Goal: Task Accomplishment & Management: Manage account settings

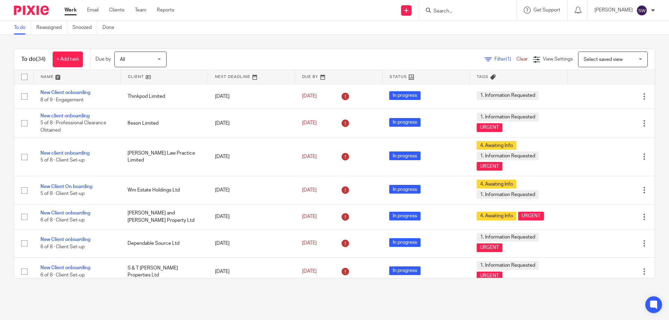
scroll to position [314, 0]
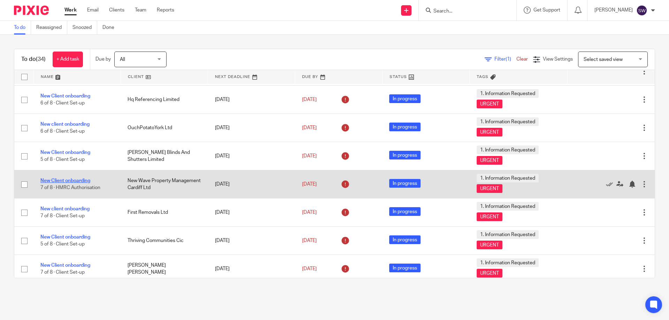
click at [75, 180] on link "New Client onboarding" at bounding box center [65, 180] width 50 height 5
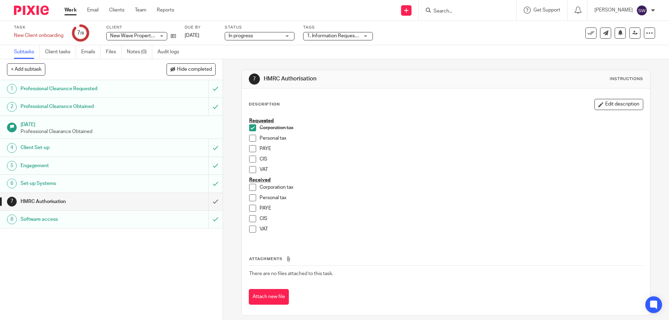
click at [250, 187] on span at bounding box center [252, 187] width 7 height 7
click at [173, 32] on link at bounding box center [171, 35] width 9 height 7
click at [206, 203] on input "submit" at bounding box center [111, 201] width 223 height 17
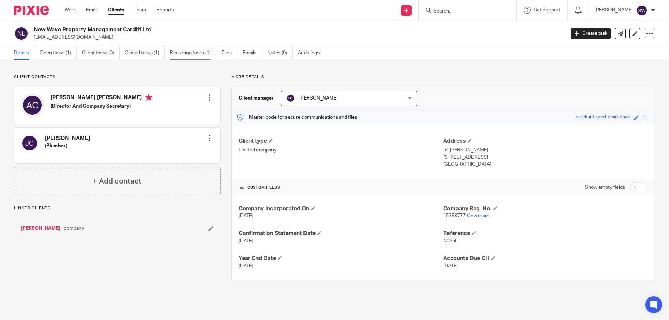
click at [198, 53] on link "Recurring tasks (1)" at bounding box center [193, 53] width 46 height 14
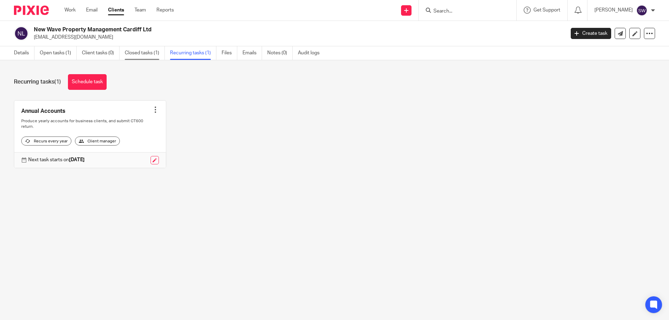
click at [144, 54] on link "Closed tasks (1)" at bounding box center [145, 53] width 40 height 14
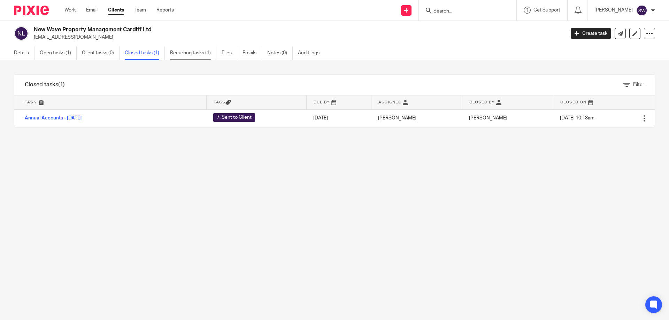
click at [195, 54] on link "Recurring tasks (1)" at bounding box center [193, 53] width 46 height 14
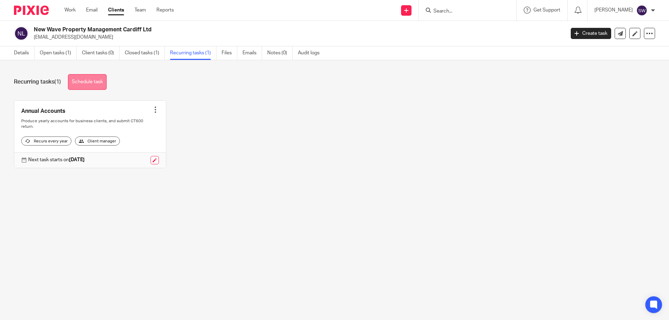
click at [85, 85] on link "Schedule task" at bounding box center [87, 82] width 39 height 16
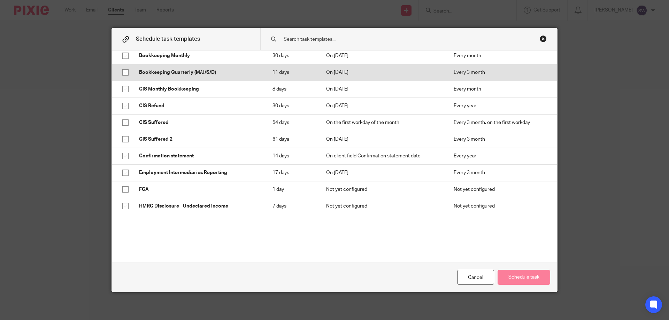
scroll to position [105, 0]
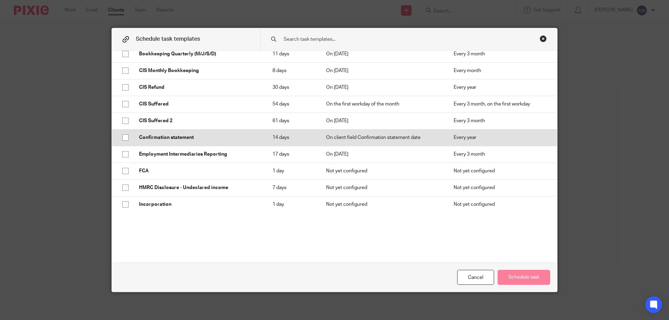
click at [123, 135] on input "checkbox" at bounding box center [125, 137] width 13 height 13
checkbox input "true"
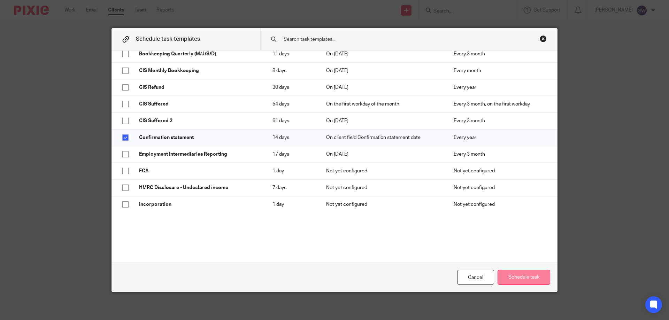
click at [532, 277] on button "Schedule task" at bounding box center [523, 277] width 53 height 15
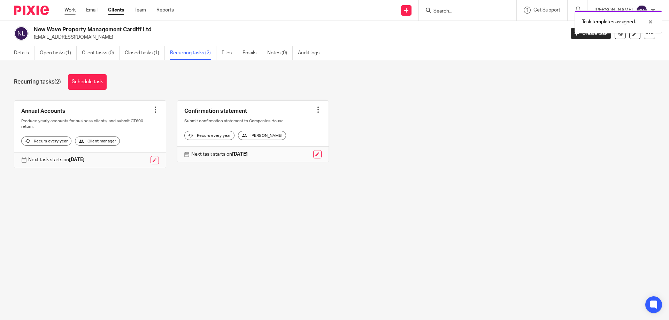
click at [72, 11] on link "Work" at bounding box center [69, 10] width 11 height 7
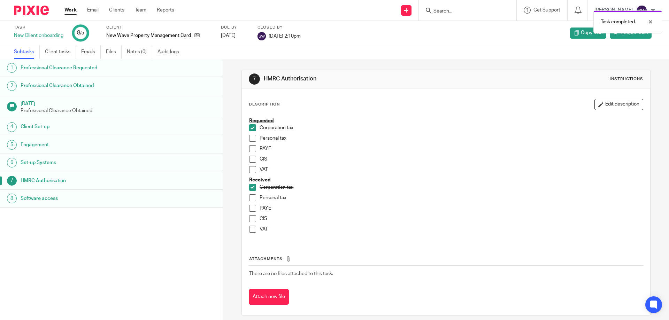
click at [71, 11] on link "Work" at bounding box center [70, 10] width 12 height 7
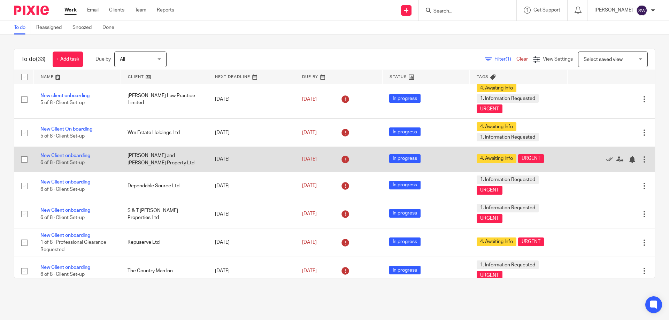
scroll to position [70, 0]
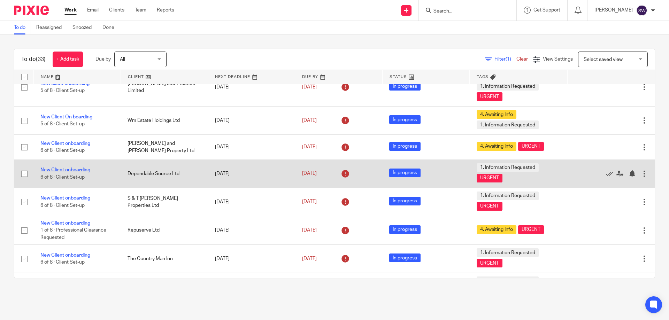
click at [83, 169] on link "New Client onboarding" at bounding box center [65, 170] width 50 height 5
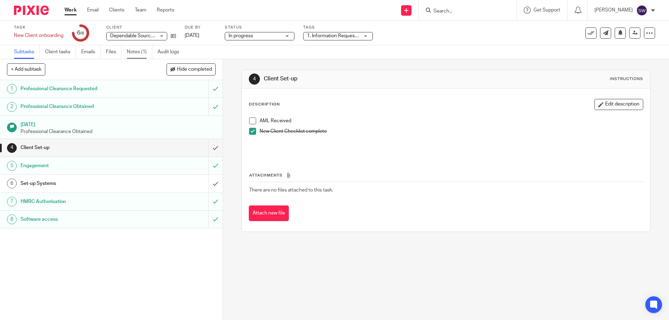
click at [136, 53] on link "Notes (1)" at bounding box center [139, 52] width 25 height 14
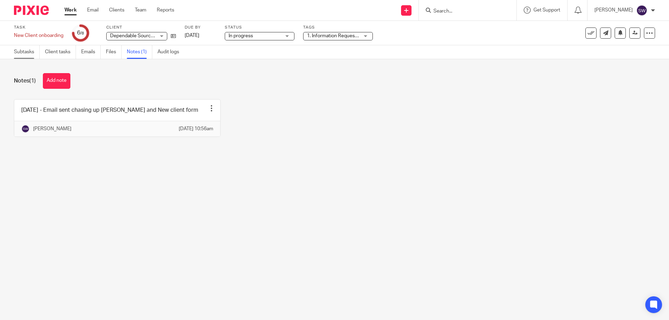
click at [30, 54] on link "Subtasks" at bounding box center [27, 52] width 26 height 14
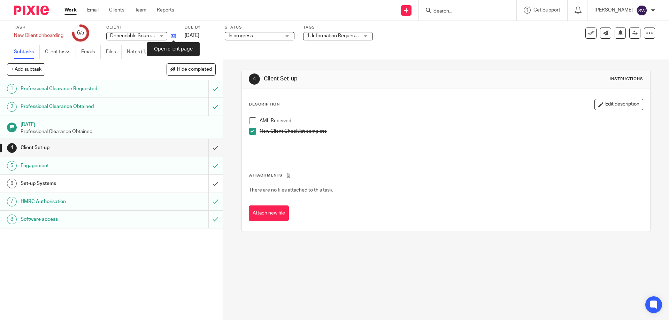
click at [175, 34] on icon at bounding box center [173, 35] width 5 height 5
click at [588, 31] on icon at bounding box center [590, 33] width 7 height 7
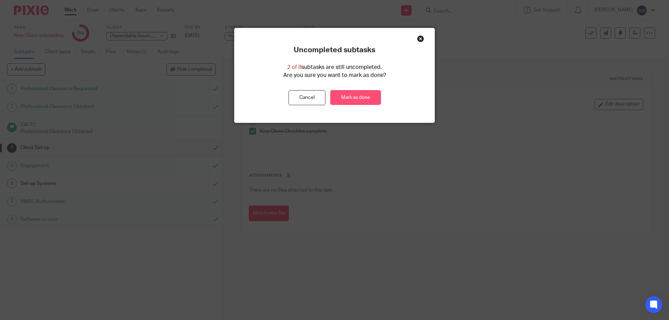
click at [366, 97] on link "Mark as done" at bounding box center [355, 97] width 51 height 15
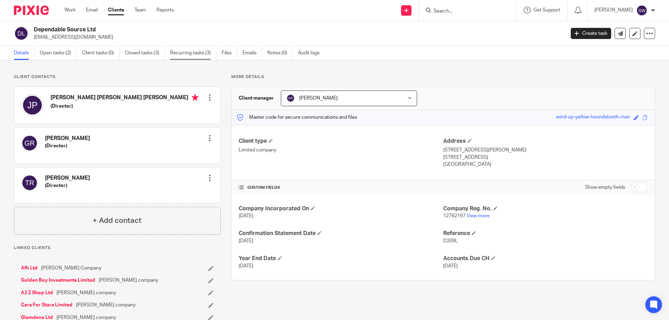
click at [181, 53] on link "Recurring tasks (3)" at bounding box center [193, 53] width 46 height 14
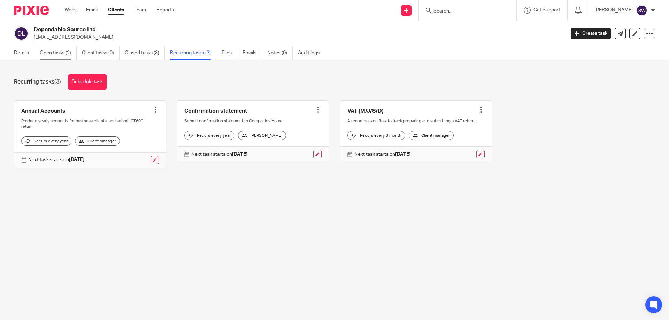
click at [50, 52] on link "Open tasks (2)" at bounding box center [58, 53] width 37 height 14
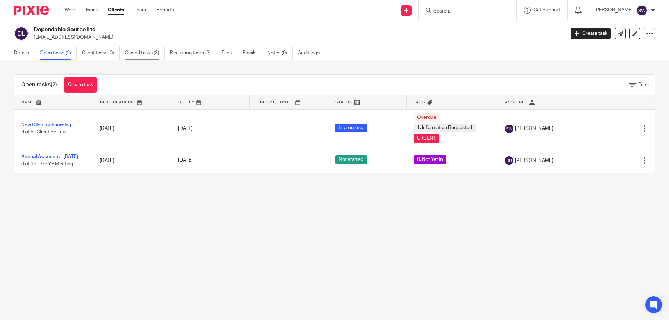
click at [148, 53] on link "Closed tasks (3)" at bounding box center [145, 53] width 40 height 14
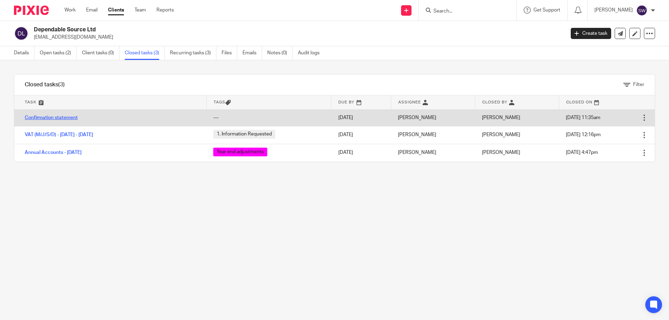
click at [45, 116] on link "Confirmation statement" at bounding box center [51, 117] width 53 height 5
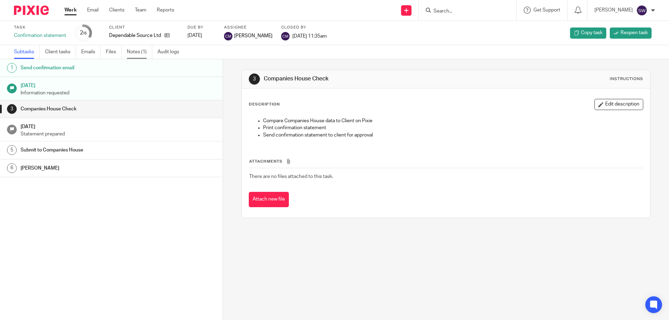
click at [136, 48] on link "Notes (1)" at bounding box center [139, 52] width 25 height 14
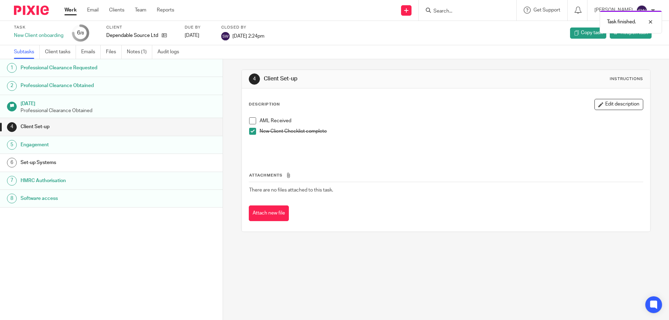
click at [72, 10] on link "Work" at bounding box center [70, 10] width 12 height 7
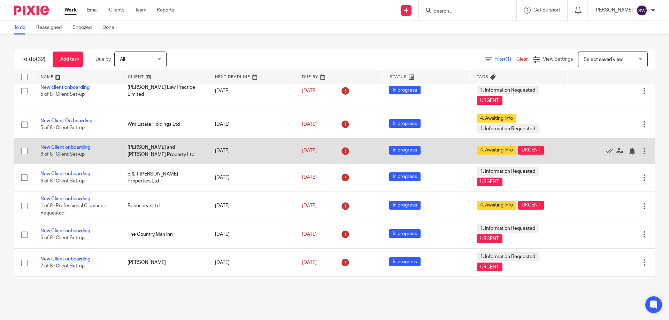
scroll to position [70, 0]
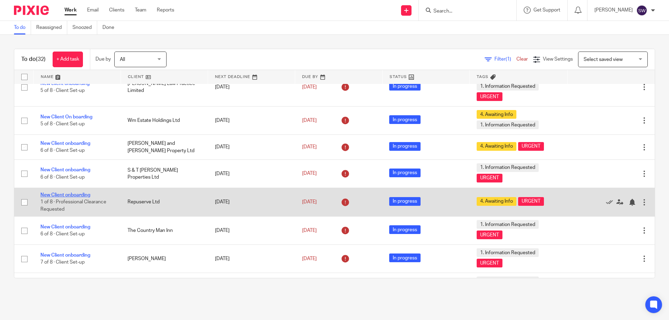
click at [83, 196] on link "New Client onboarding" at bounding box center [65, 195] width 50 height 5
